Goal: Task Accomplishment & Management: Use online tool/utility

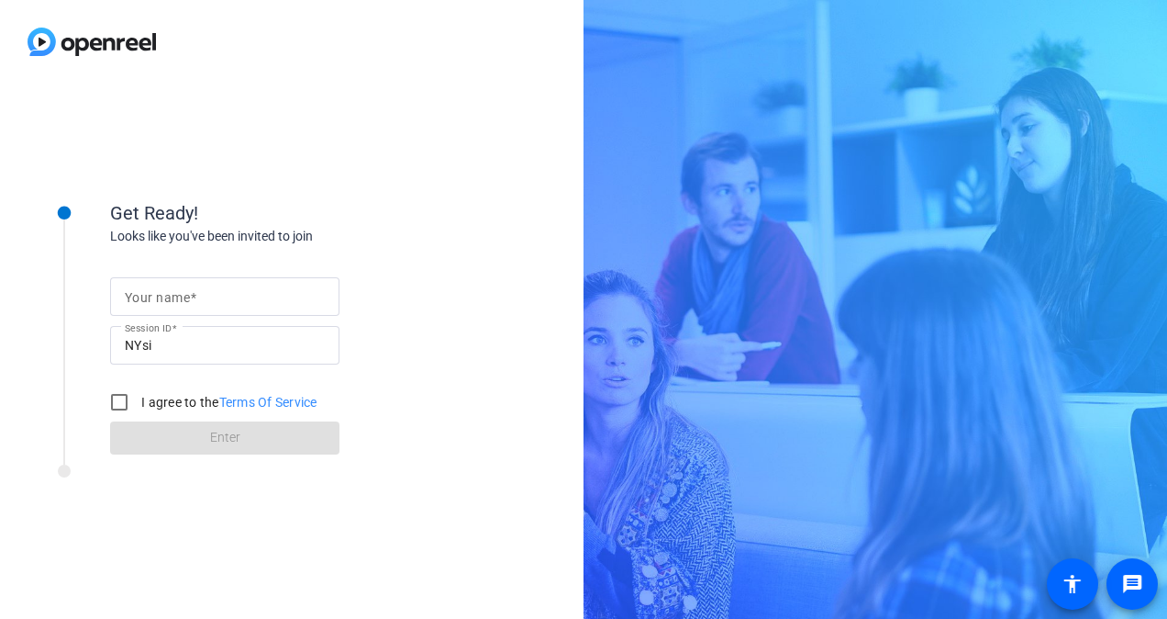
click at [188, 304] on input "Your name" at bounding box center [225, 296] width 200 height 22
type input "[PERSON_NAME]"
click at [117, 402] on input "I agree to the Terms Of Service" at bounding box center [119, 402] width 37 height 37
checkbox input "true"
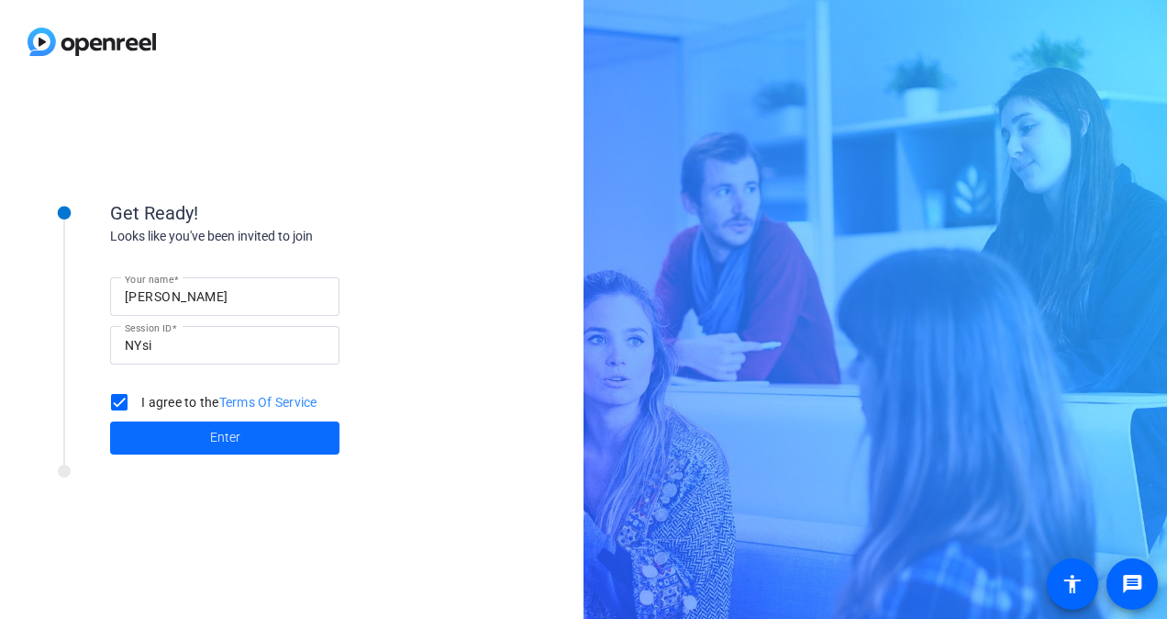
click at [190, 430] on span at bounding box center [224, 438] width 229 height 44
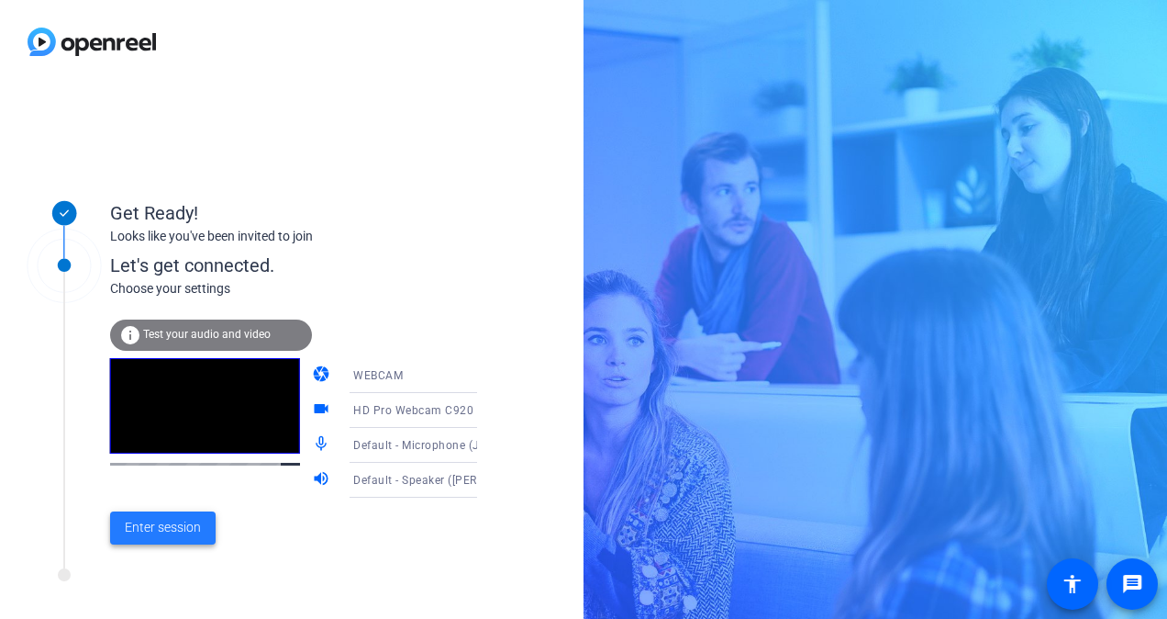
click at [171, 523] on span "Enter session" at bounding box center [163, 527] width 76 height 19
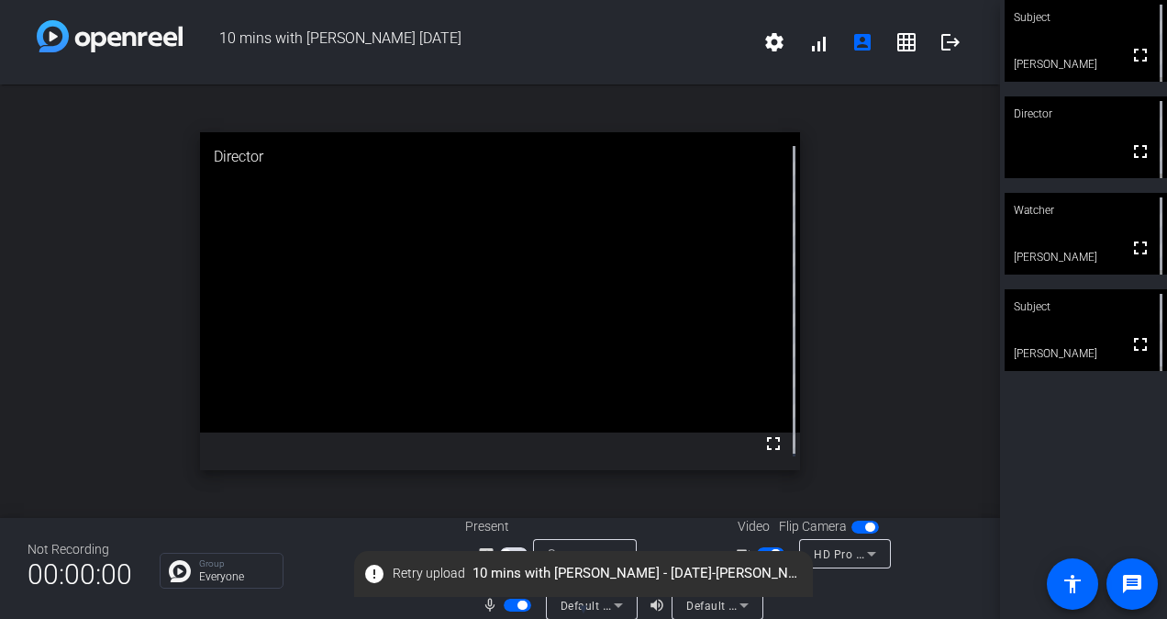
drag, startPoint x: 1020, startPoint y: 451, endPoint x: 611, endPoint y: 329, distance: 427.4
click at [611, 329] on div "10 mins with [PERSON_NAME] [DATE] settings signal_cellular_alt account_box grid…" at bounding box center [583, 309] width 1167 height 619
